Goal: Find specific page/section: Find specific page/section

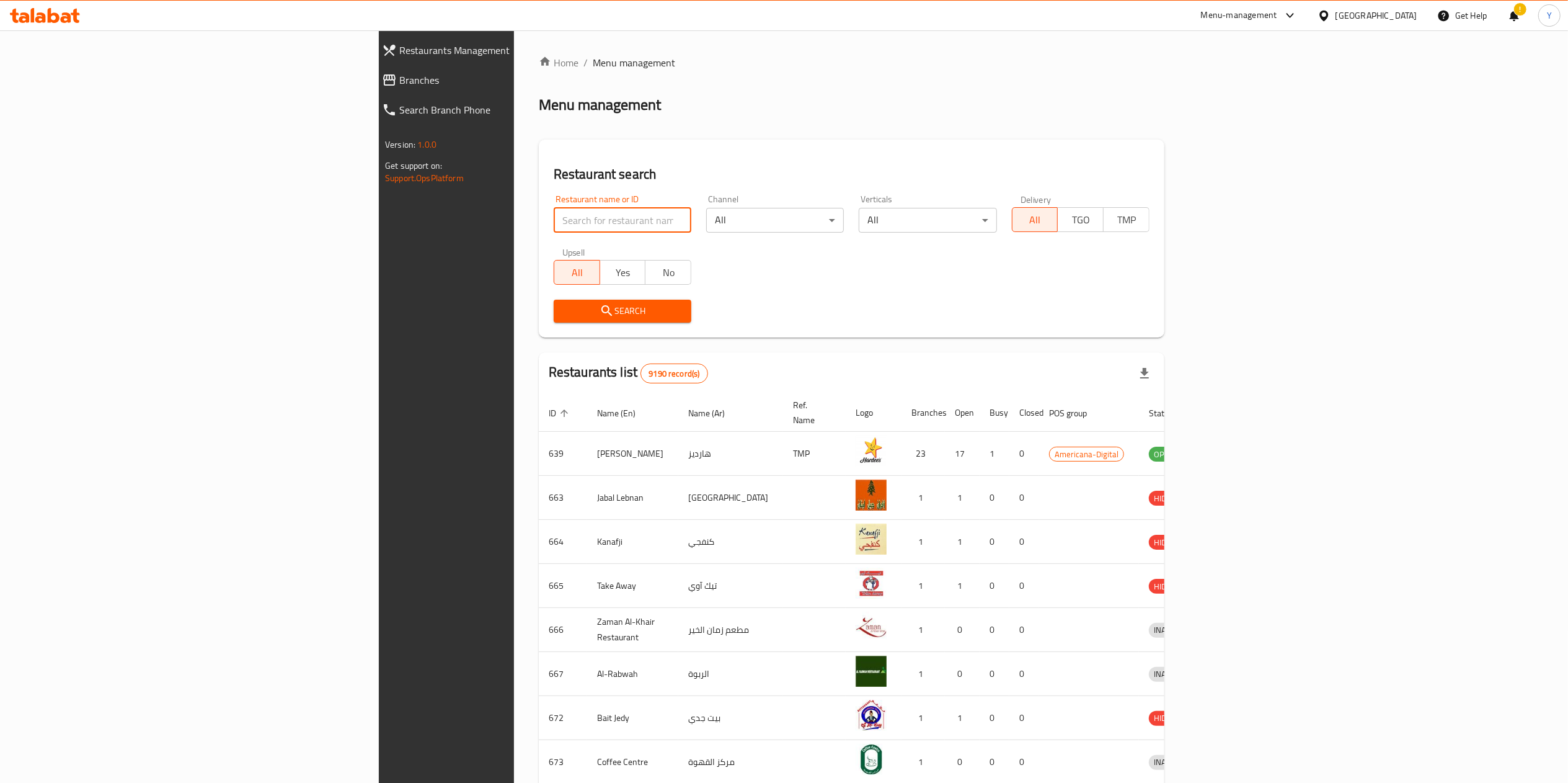
click at [554, 222] on input "search" at bounding box center [623, 220] width 138 height 25
type input "trendora"
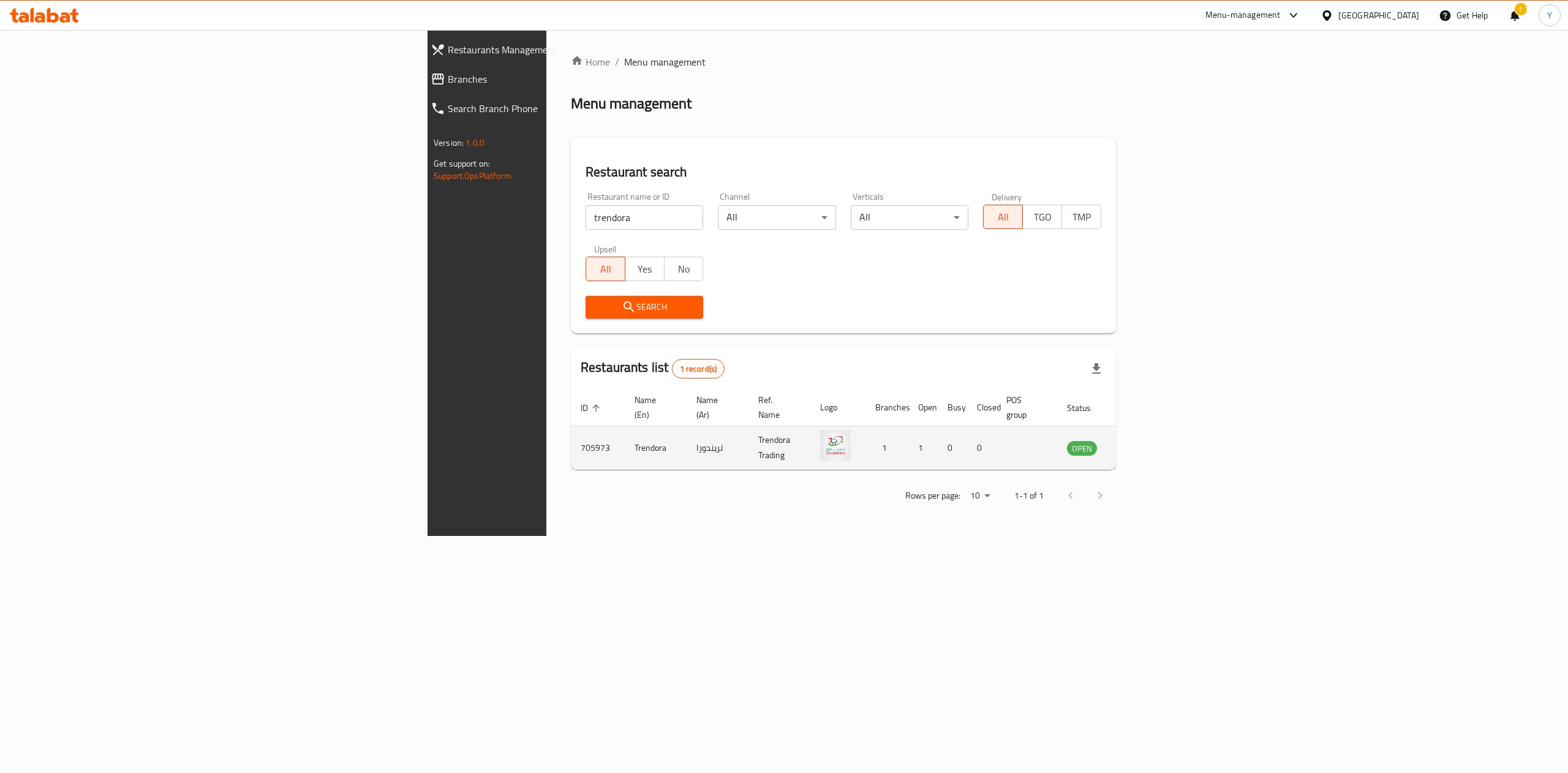
drag, startPoint x: 1485, startPoint y: 424, endPoint x: 1478, endPoint y: 430, distance: 9.2
click at [1164, 426] on td "enhanced table" at bounding box center [1142, 447] width 42 height 44
click at [1145, 443] on icon "enhanced table" at bounding box center [1139, 449] width 14 height 11
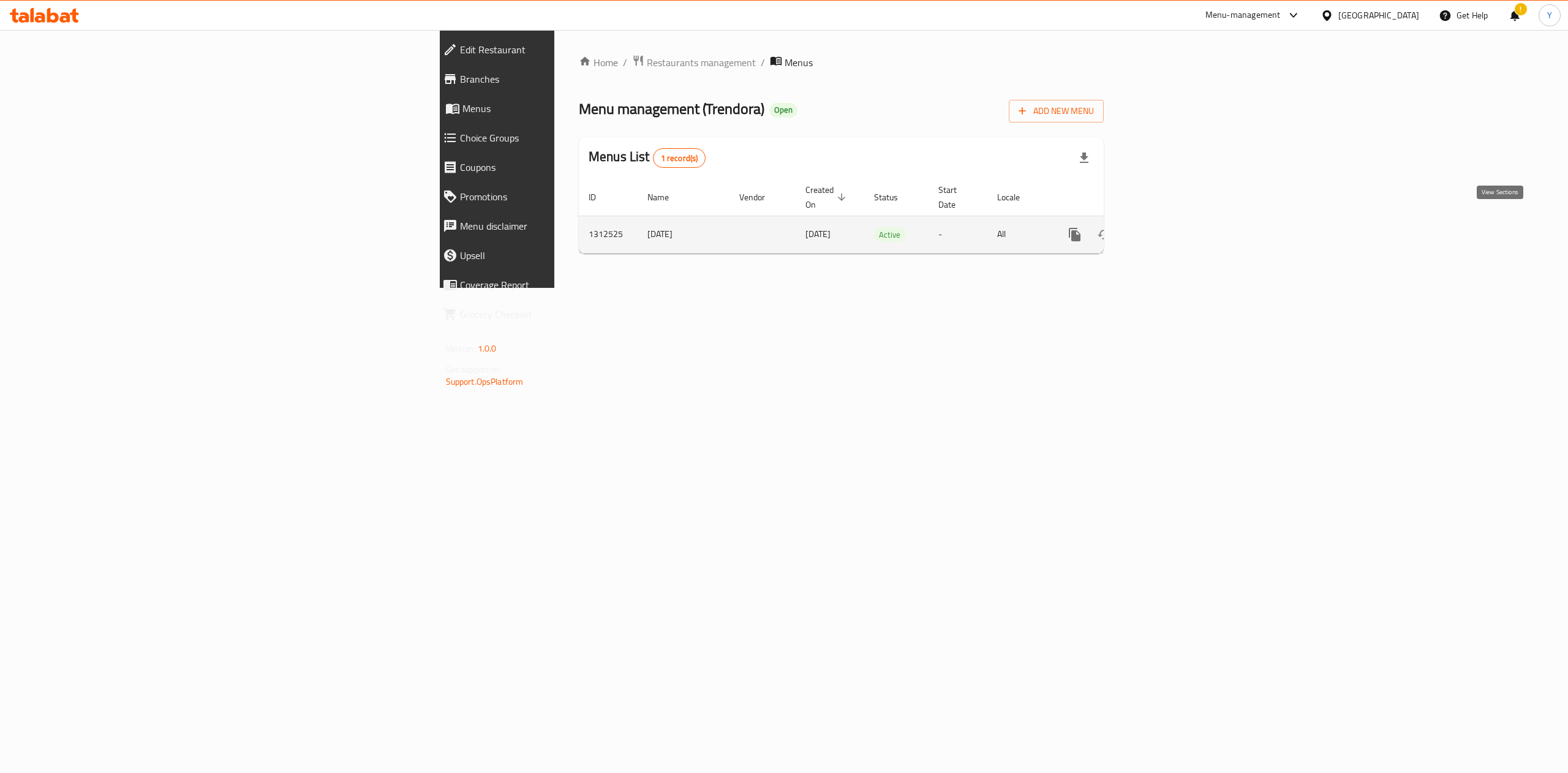
click at [1170, 227] on icon "enhanced table" at bounding box center [1163, 234] width 15 height 15
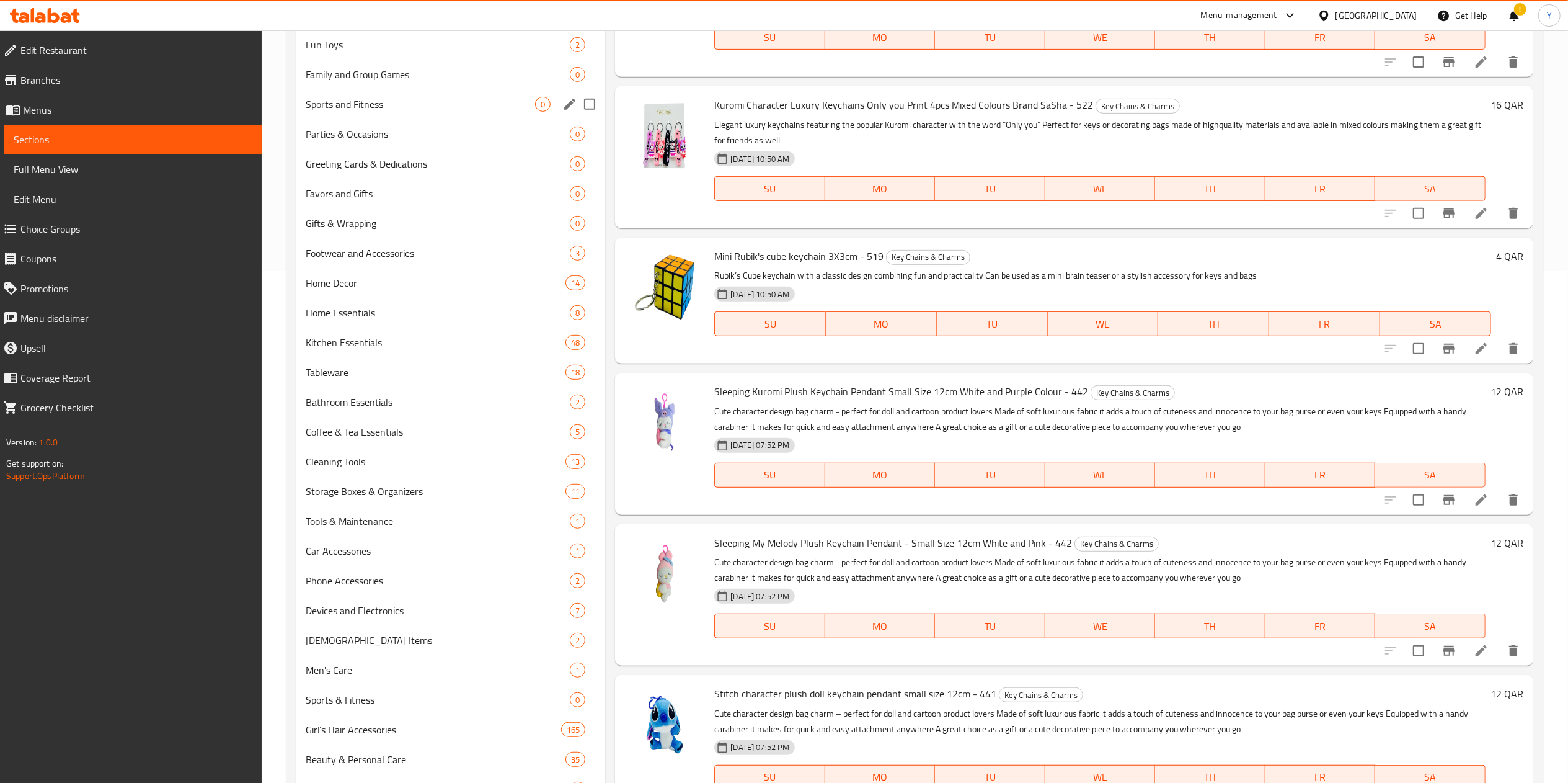
scroll to position [620, 0]
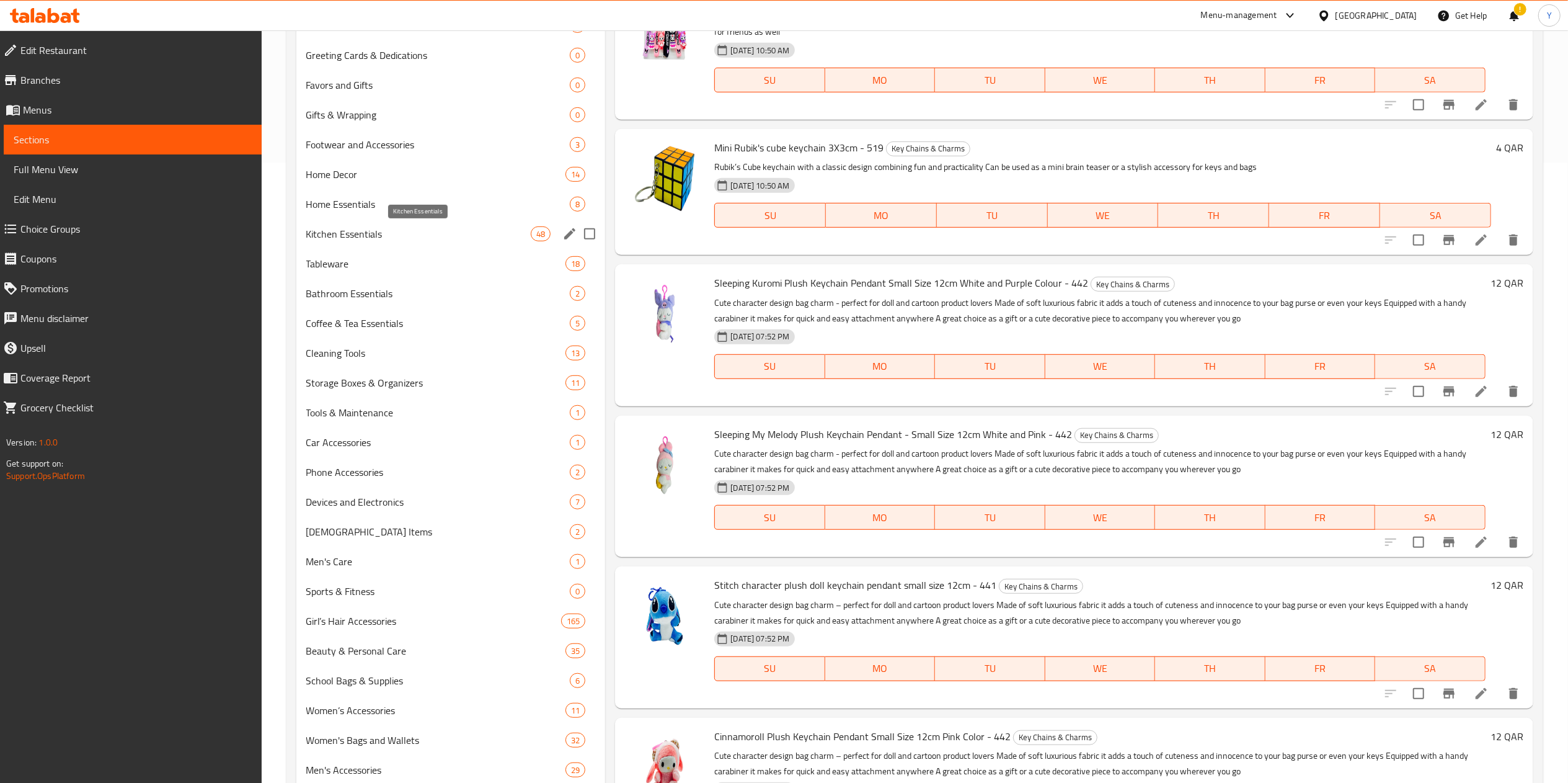
click at [442, 241] on span "Kitchen Essentials" at bounding box center [419, 233] width 225 height 15
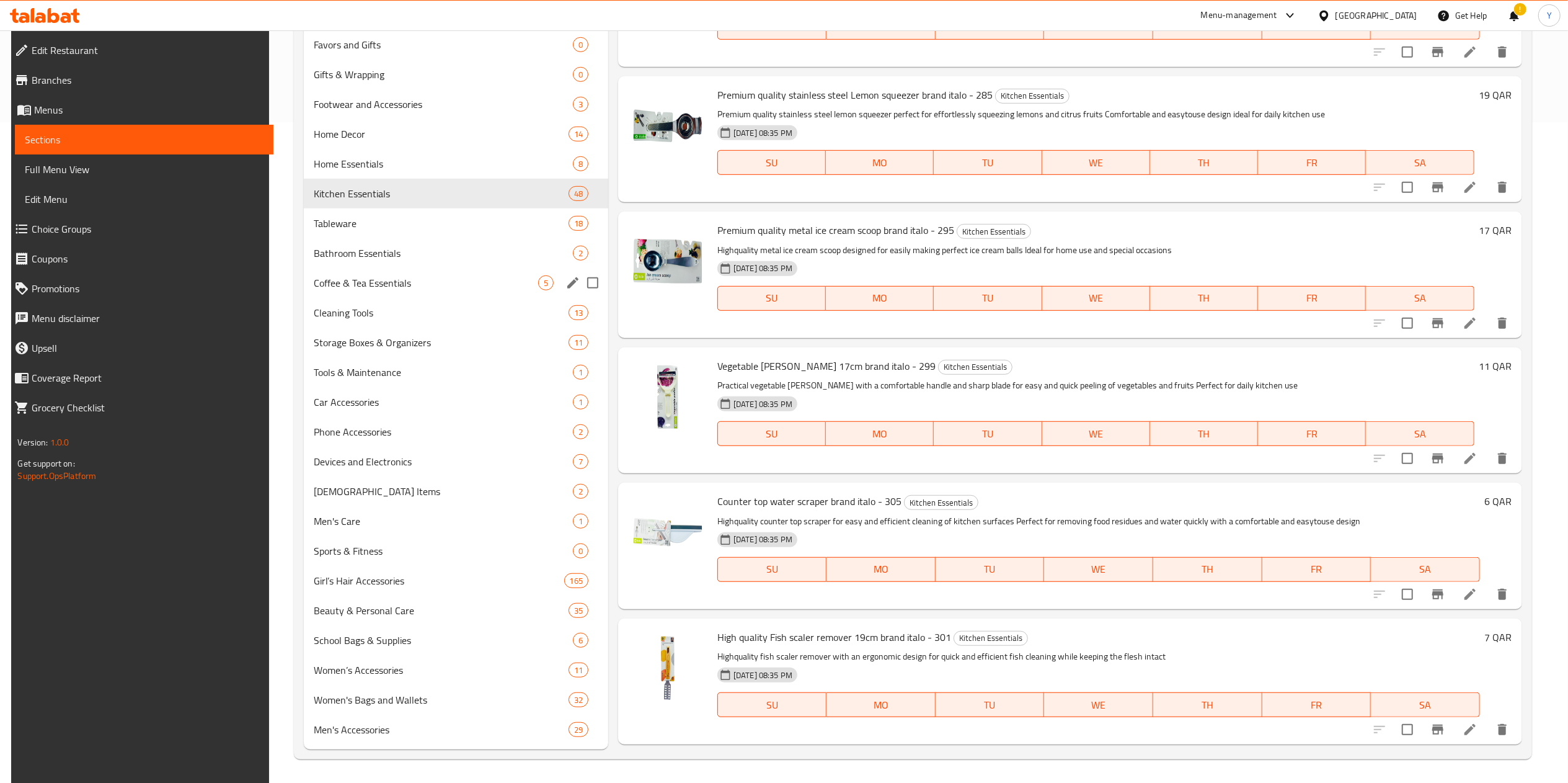
scroll to position [662, 0]
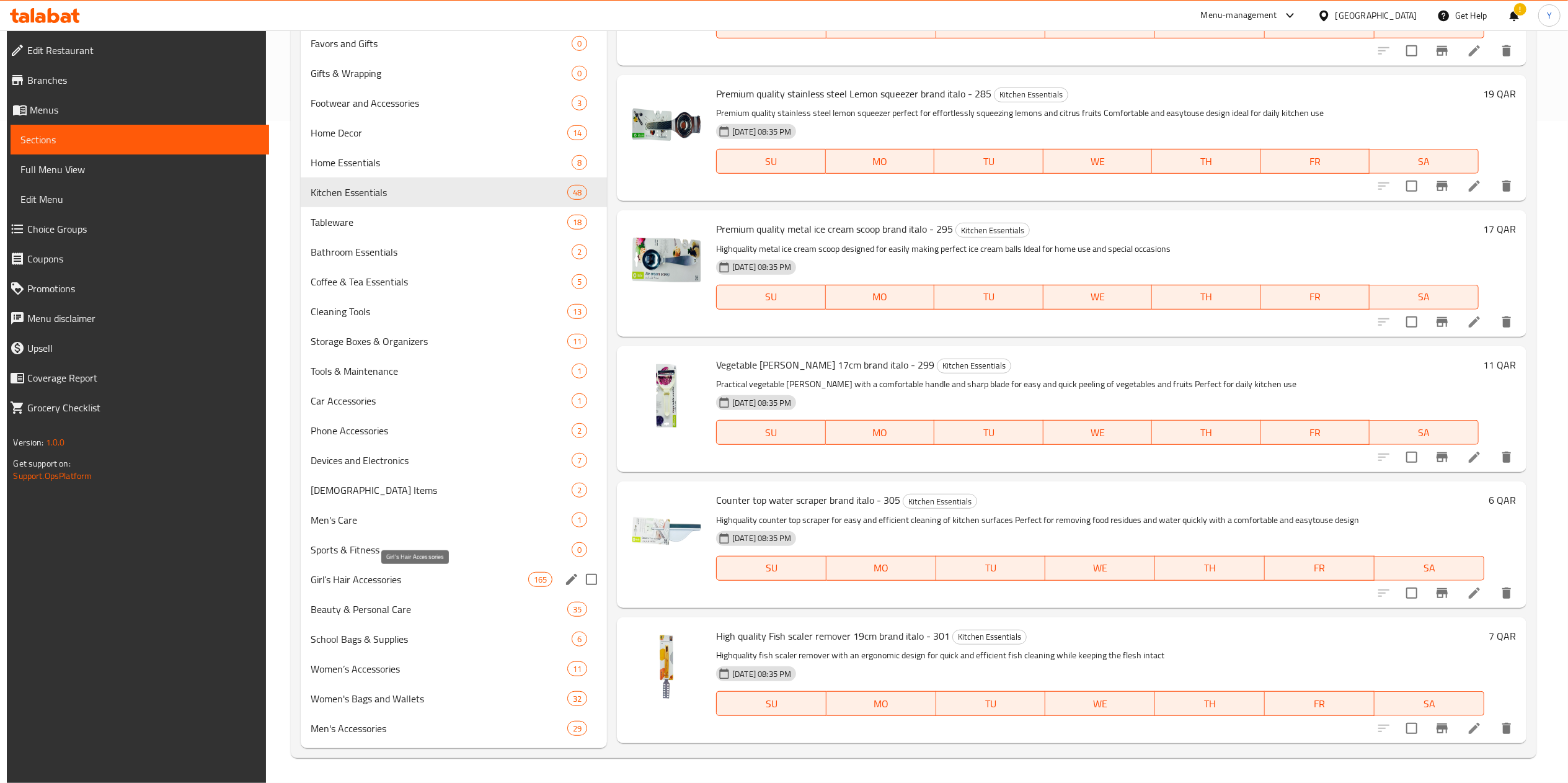
click at [442, 575] on span "Girl’s Hair Accessories" at bounding box center [419, 579] width 218 height 15
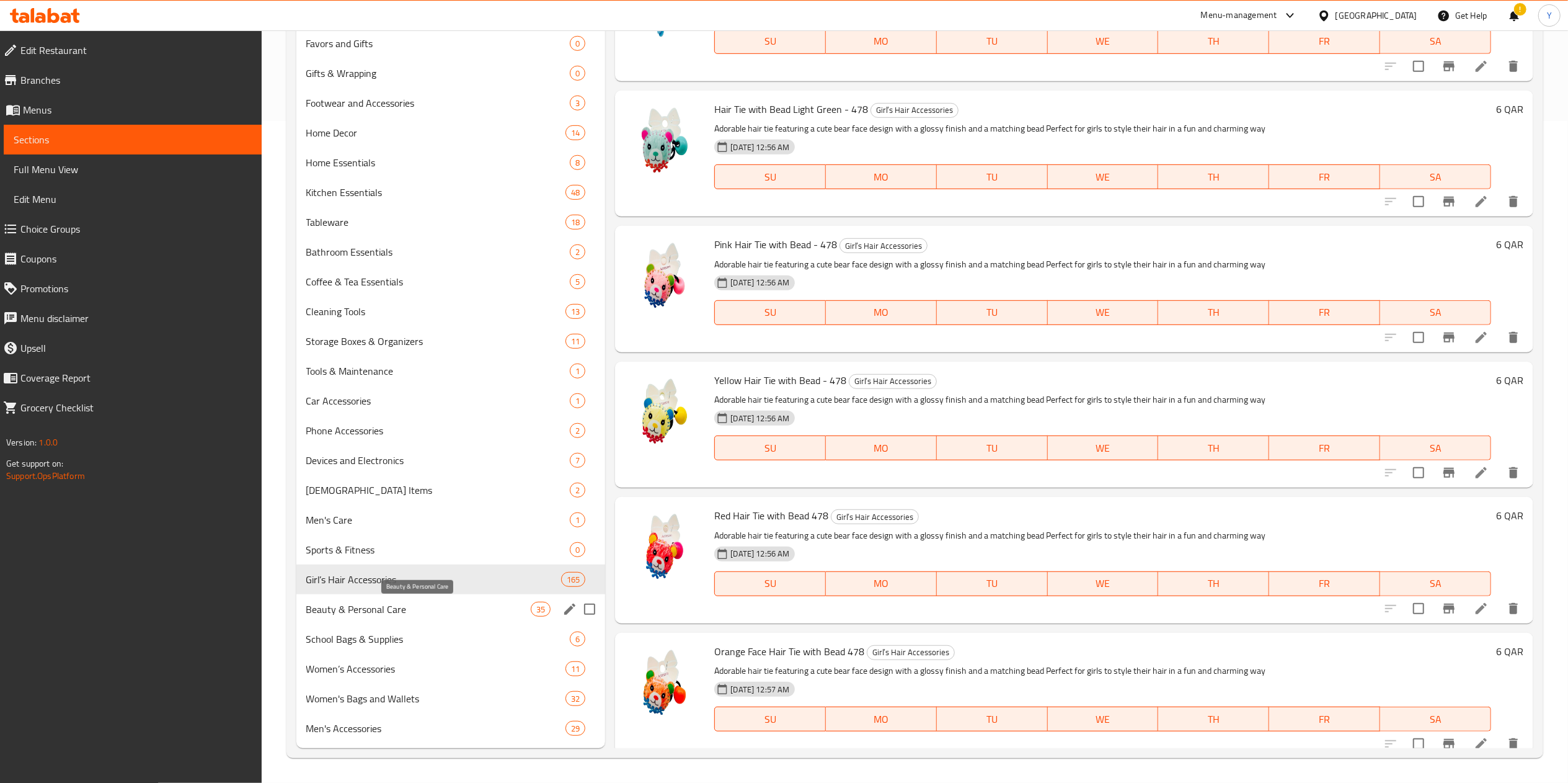
click at [455, 605] on span "Beauty & Personal Care" at bounding box center [419, 609] width 225 height 15
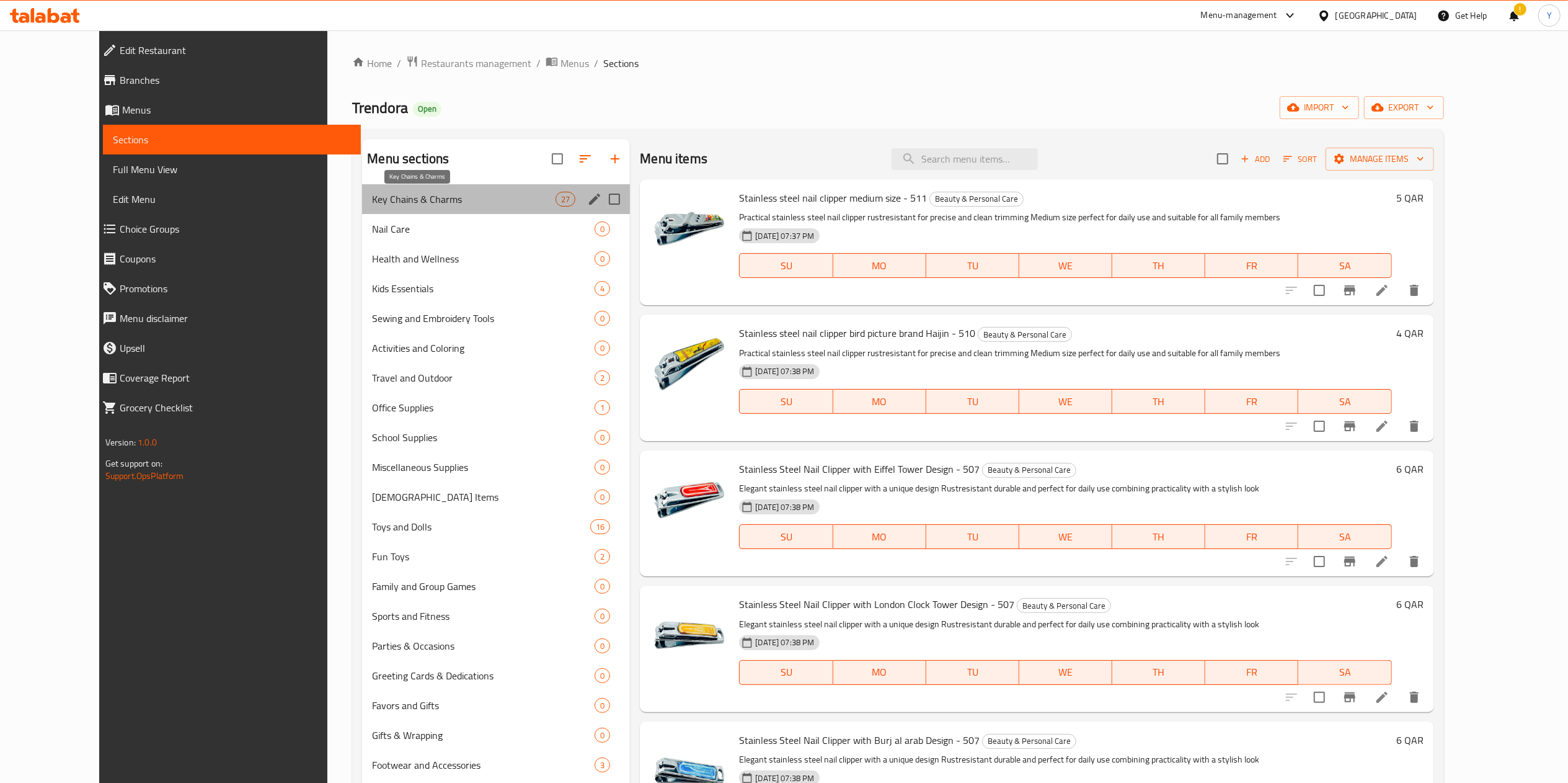
click at [383, 198] on span "Key Chains & Charms" at bounding box center [463, 198] width 184 height 15
